Goal: Transaction & Acquisition: Purchase product/service

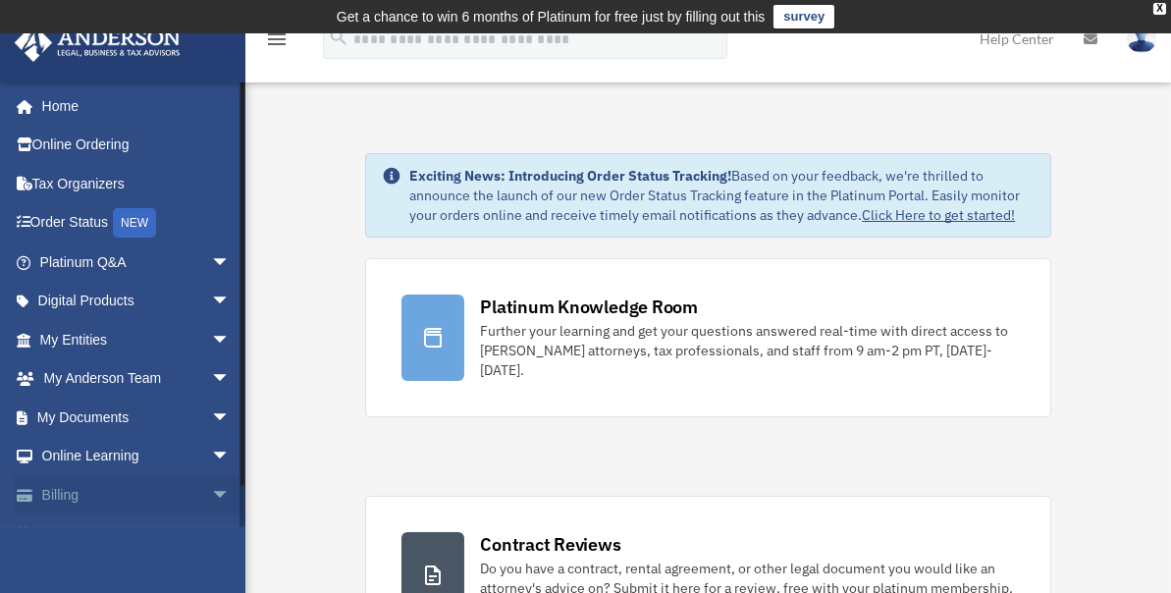
click at [63, 493] on link "Billing arrow_drop_down" at bounding box center [137, 494] width 246 height 39
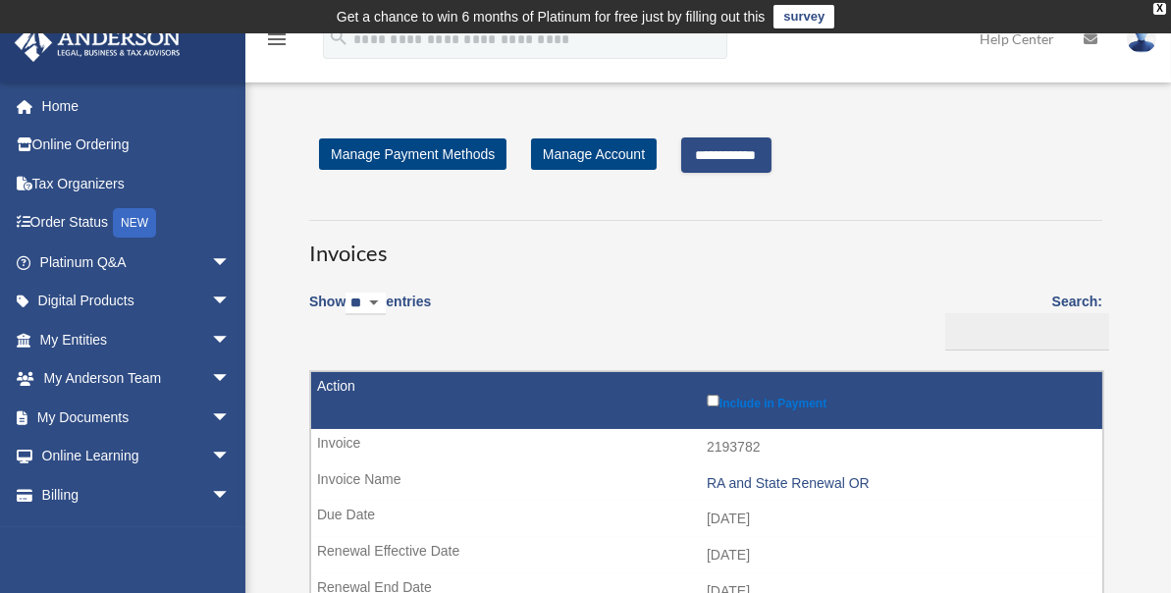
click at [755, 145] on input "**********" at bounding box center [726, 154] width 90 height 35
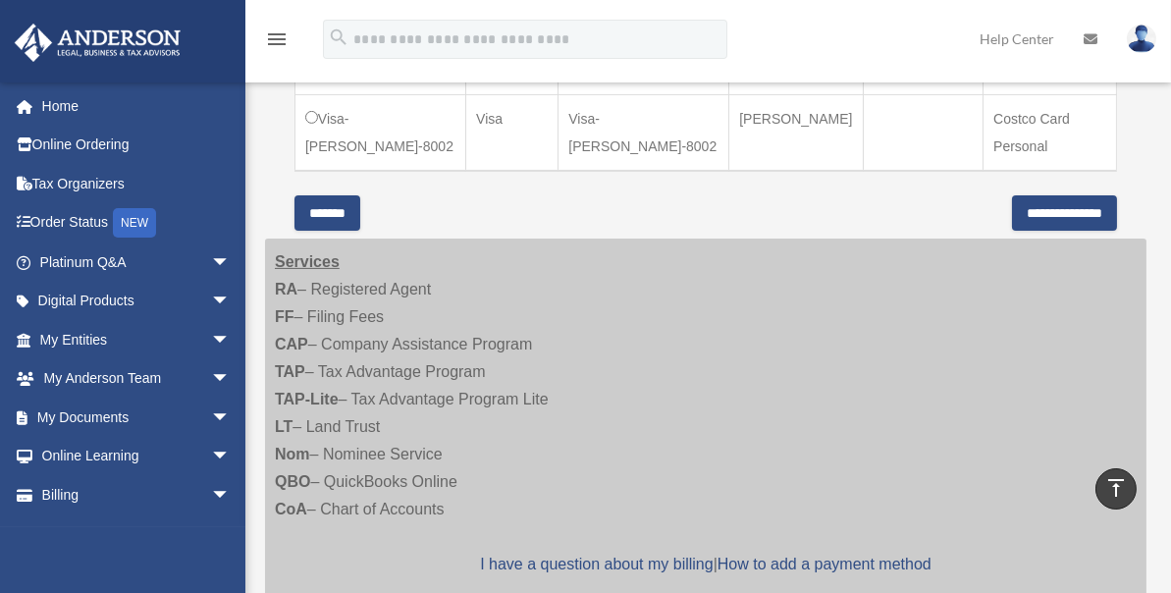
scroll to position [1364, 0]
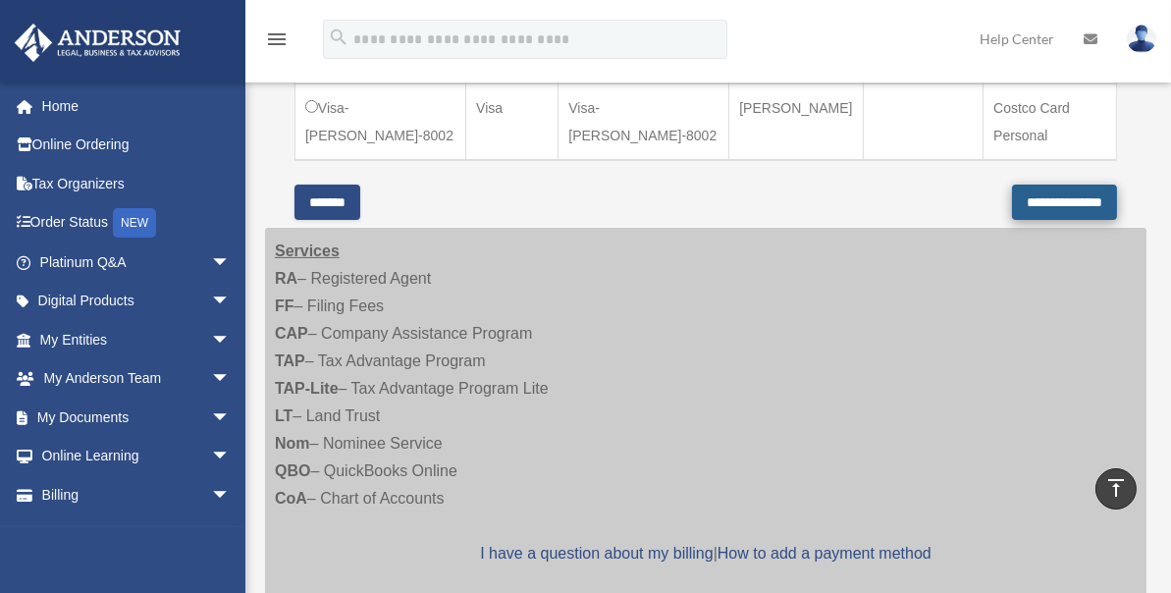
click at [1056, 184] on input "**********" at bounding box center [1064, 201] width 105 height 35
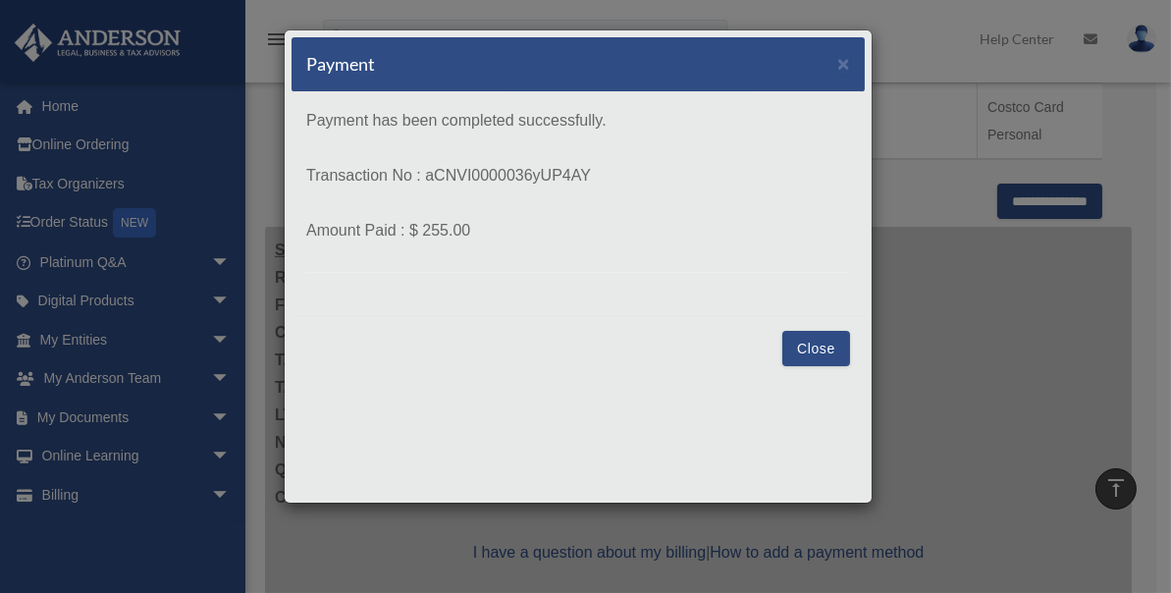
click at [824, 343] on button "Close" at bounding box center [816, 348] width 68 height 35
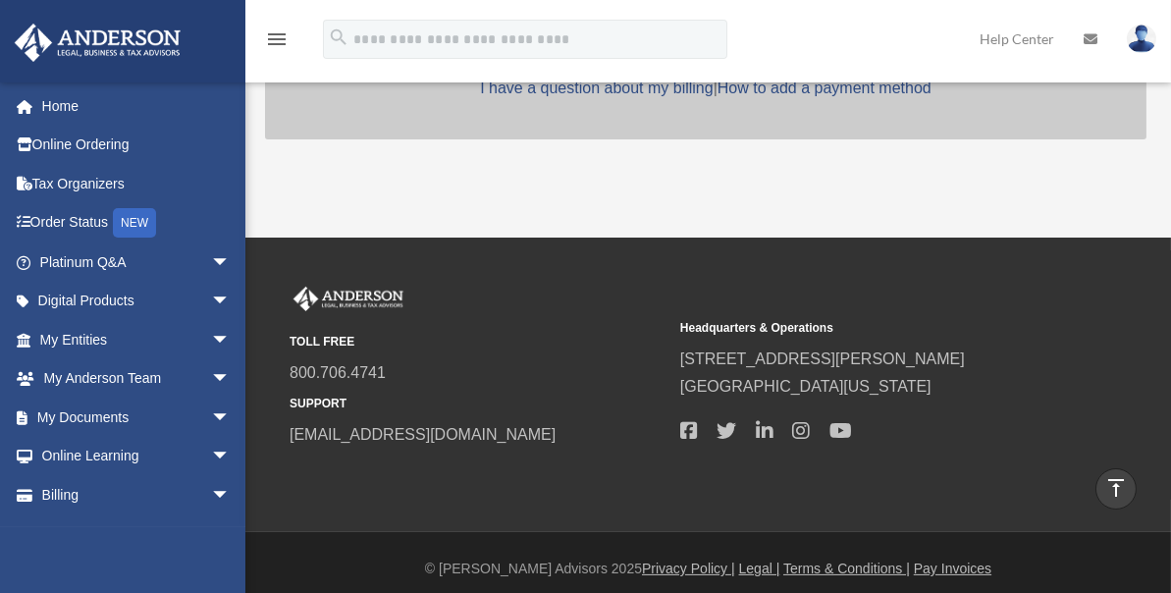
scroll to position [996, 0]
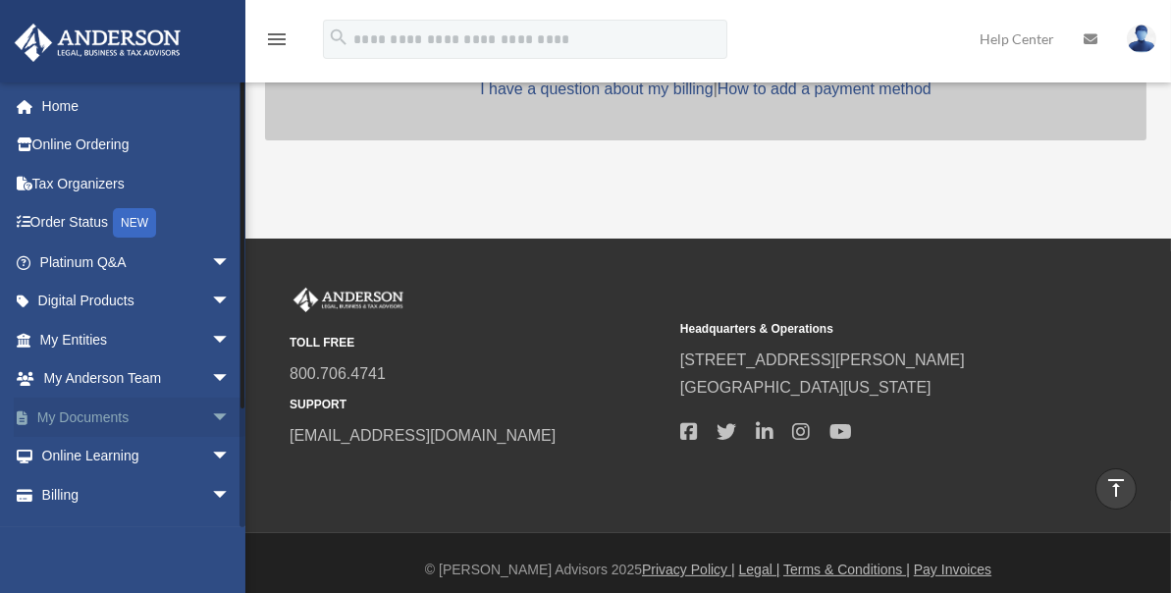
click at [211, 410] on span "arrow_drop_down" at bounding box center [230, 417] width 39 height 40
click at [86, 455] on link "Box" at bounding box center [143, 456] width 233 height 39
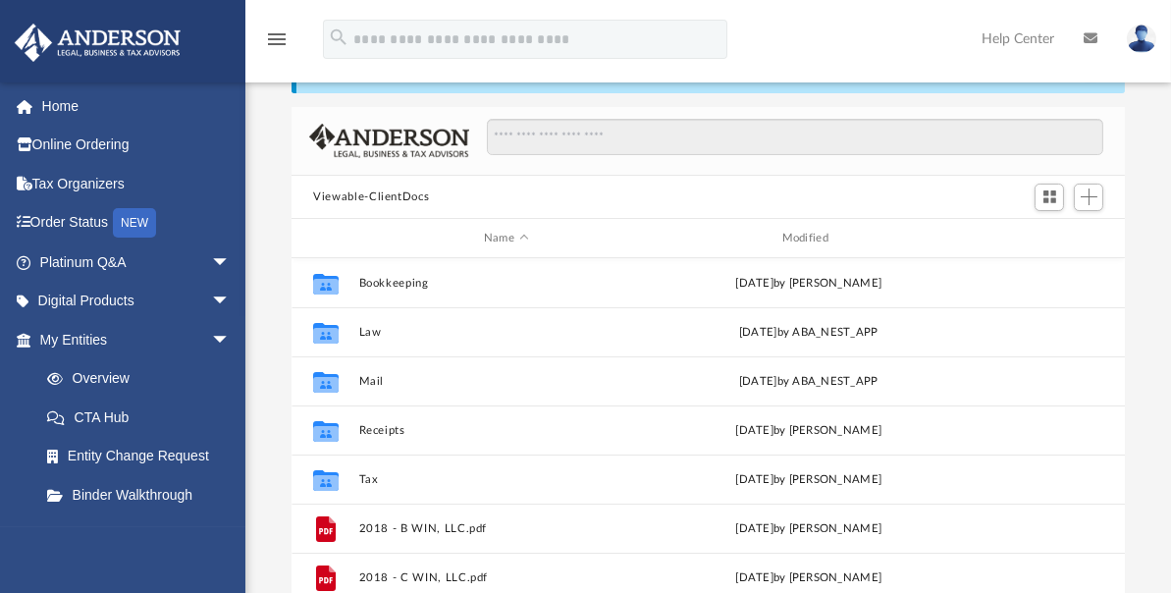
scroll to position [100, 0]
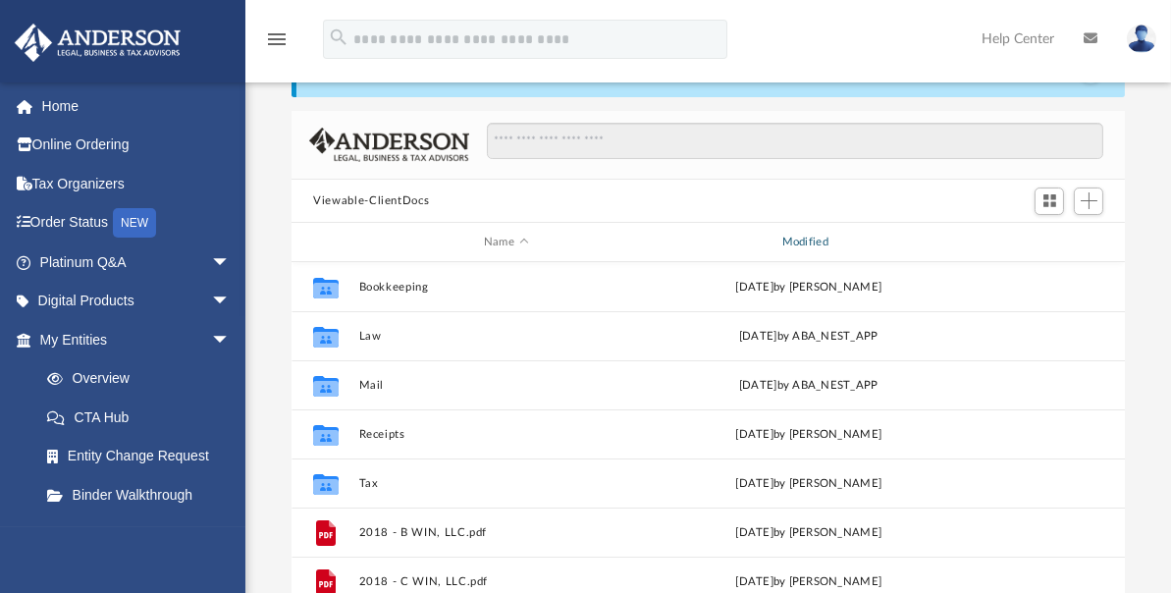
click at [803, 240] on div "Modified" at bounding box center [808, 243] width 294 height 18
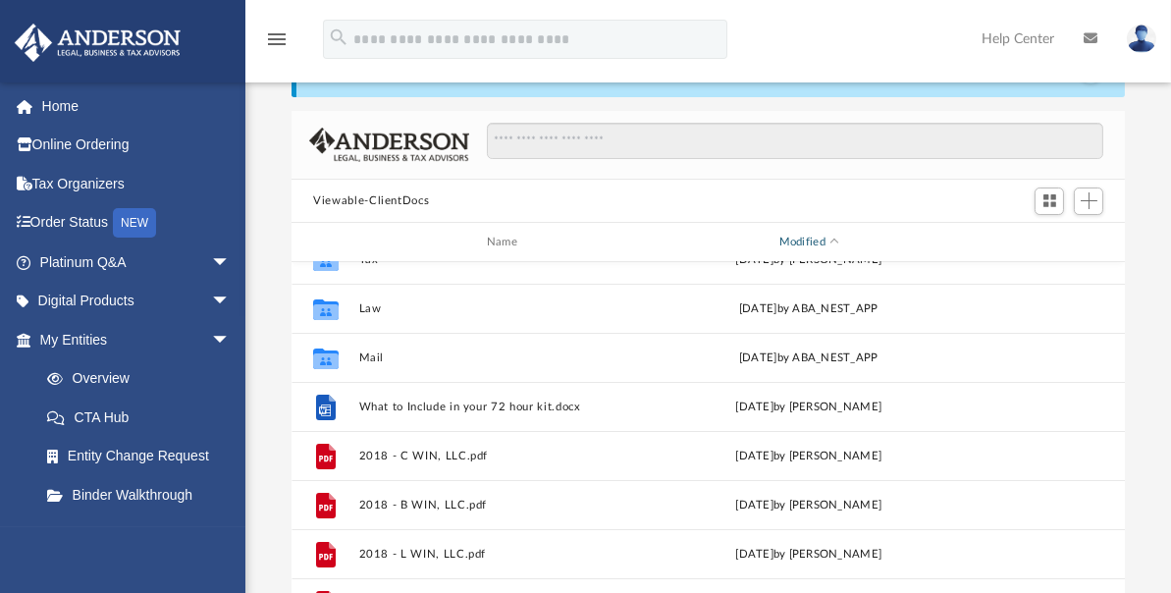
scroll to position [127, 0]
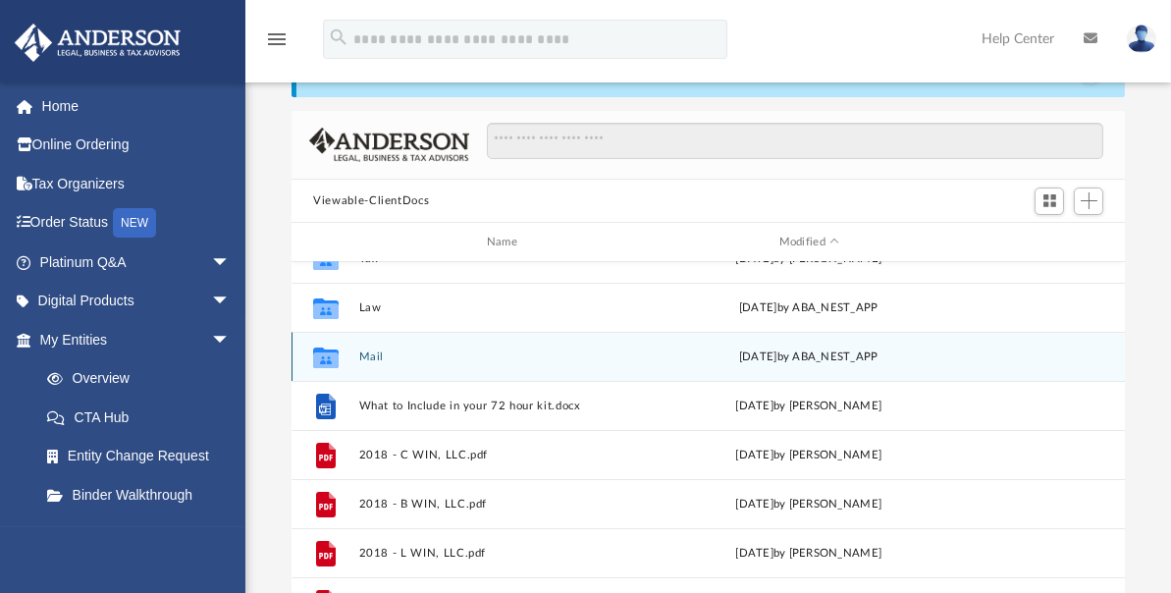
click at [375, 350] on button "Mail" at bounding box center [506, 356] width 294 height 13
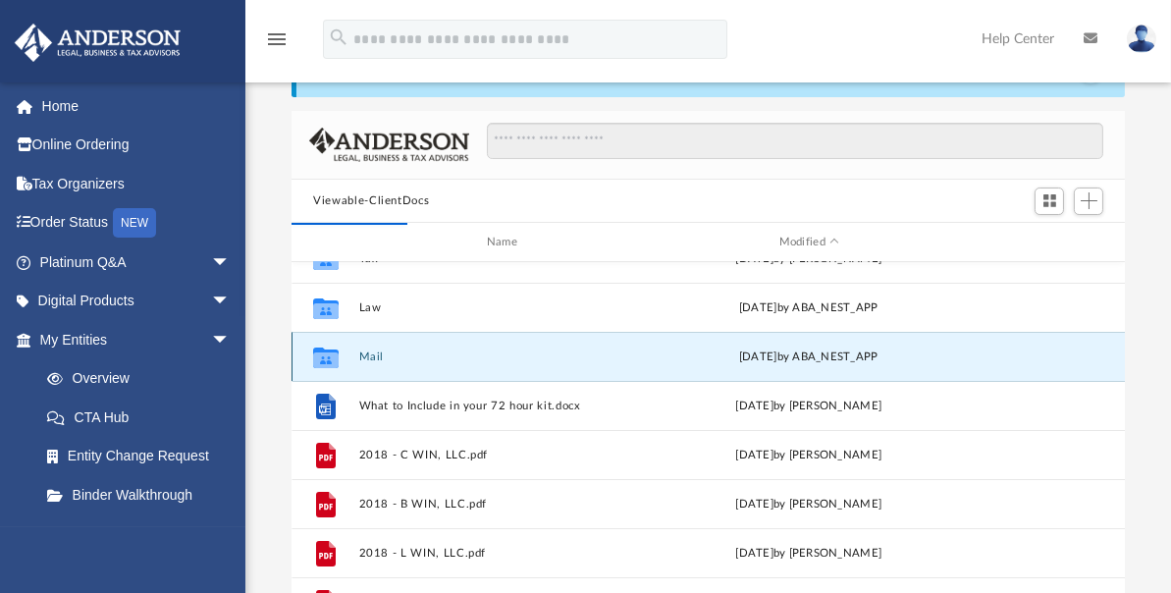
click at [502, 352] on button "Mail" at bounding box center [506, 356] width 294 height 13
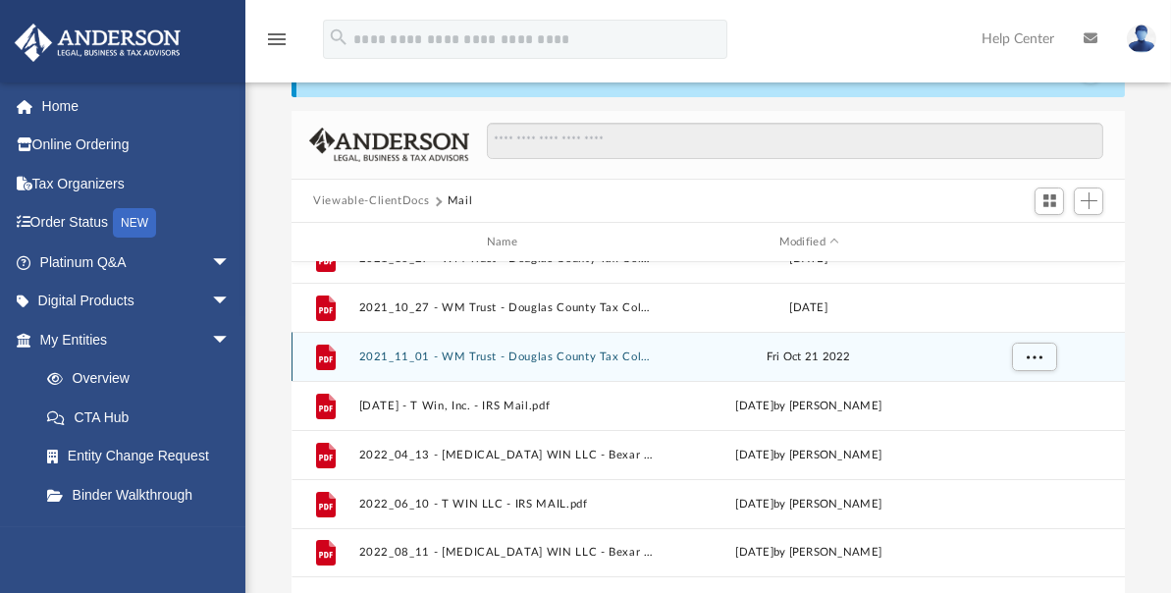
scroll to position [15, 16]
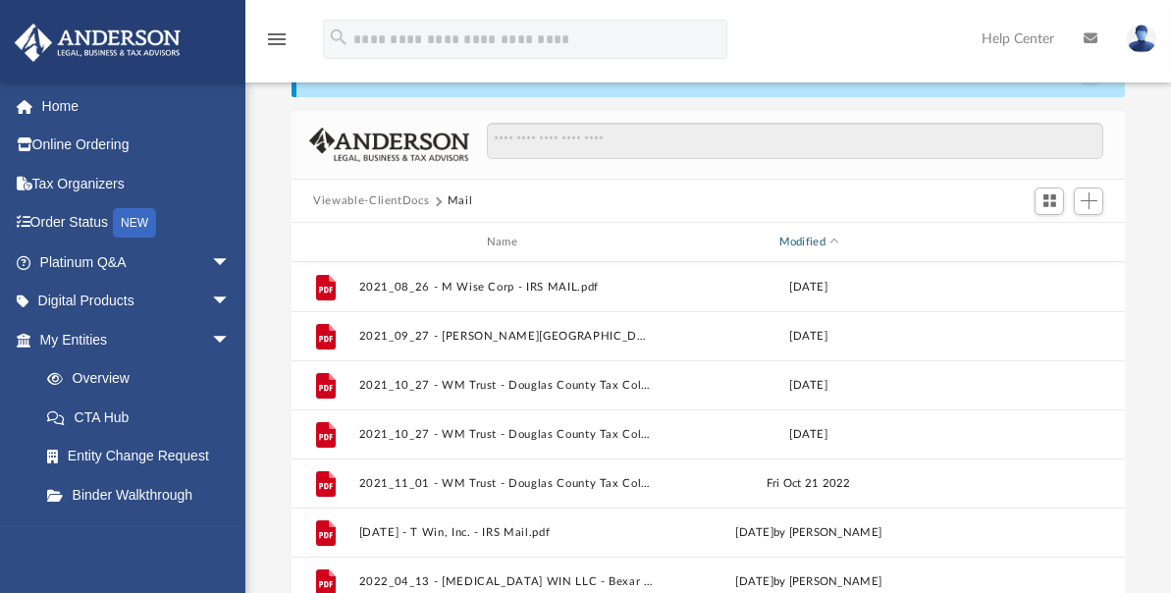
click at [834, 240] on span "Modified" at bounding box center [834, 242] width 8 height 8
